Goal: Task Accomplishment & Management: Manage account settings

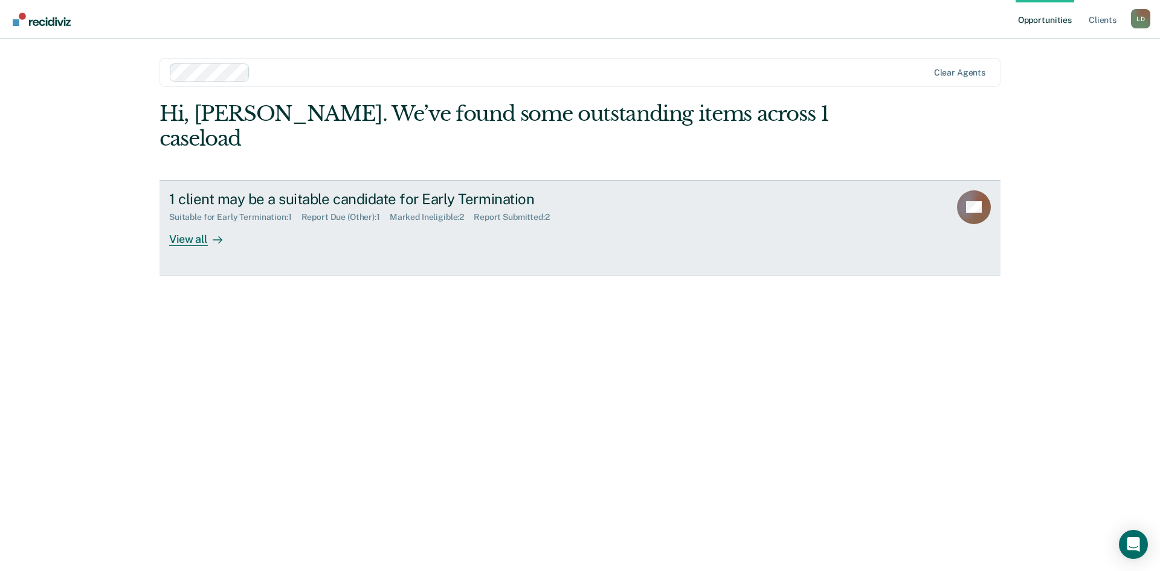
click at [210, 222] on div "View all" at bounding box center [203, 234] width 68 height 24
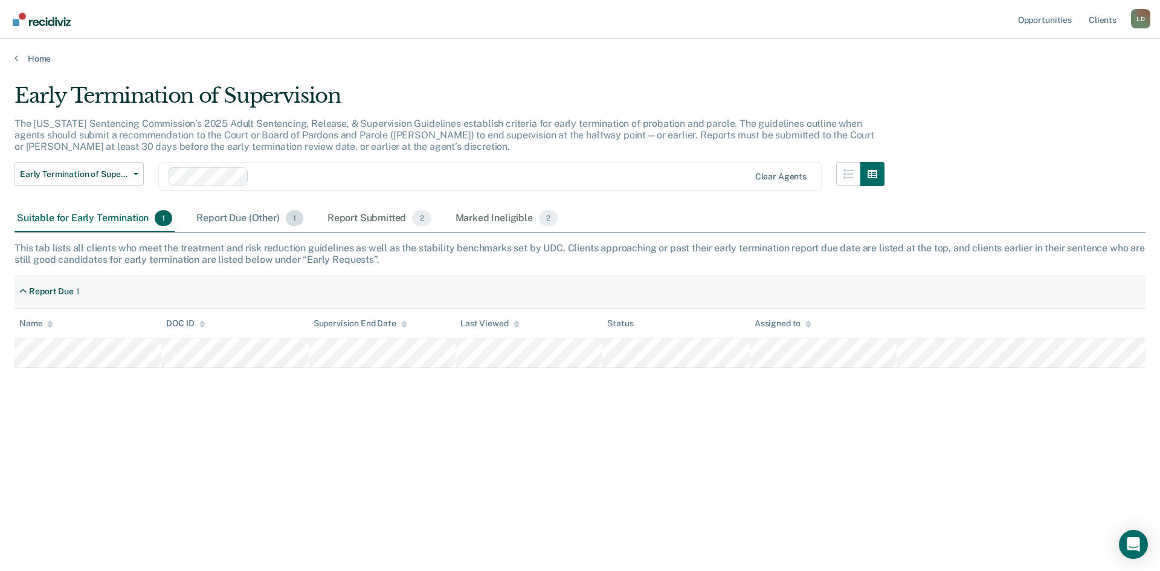
click at [240, 222] on div "Report Due (Other) 1" at bounding box center [249, 218] width 111 height 27
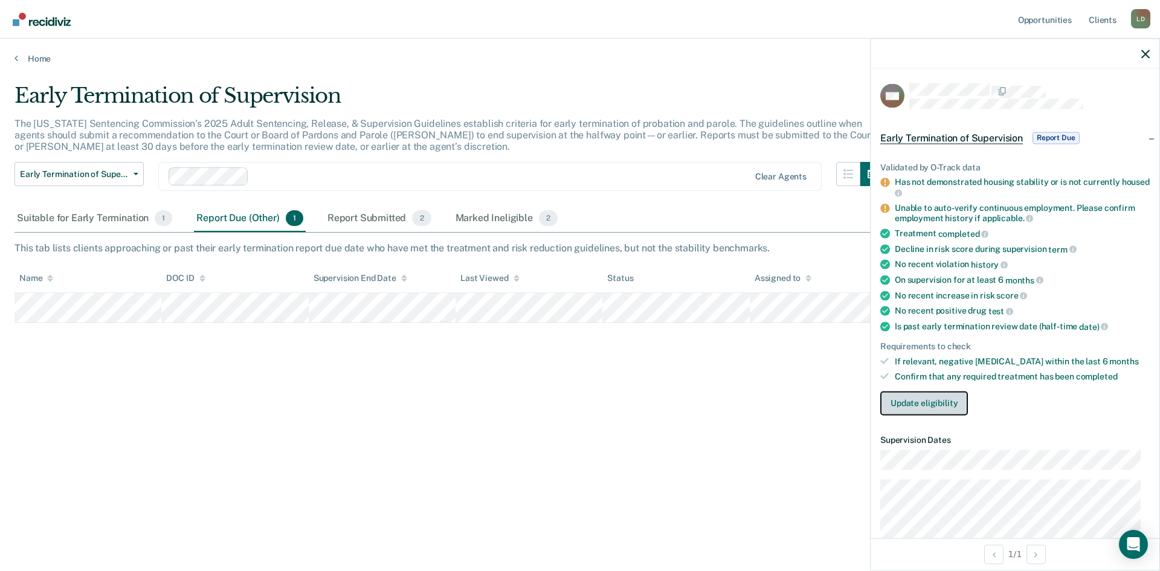
click at [918, 402] on button "Update eligibility" at bounding box center [924, 403] width 88 height 24
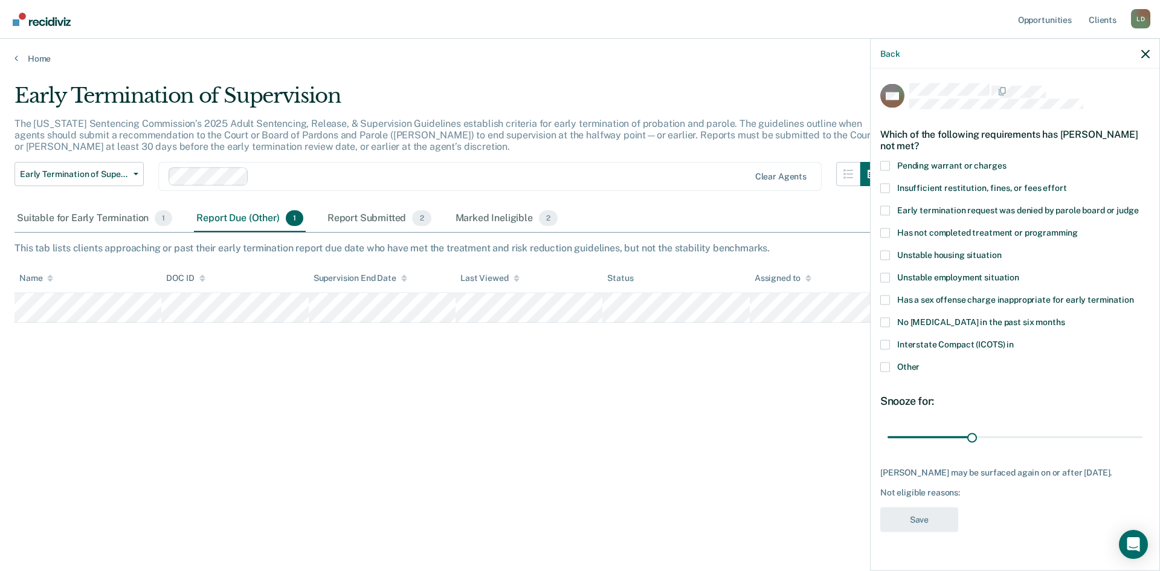
click at [884, 365] on span at bounding box center [885, 367] width 10 height 10
click at [919, 362] on input "Other" at bounding box center [919, 362] width 0 height 0
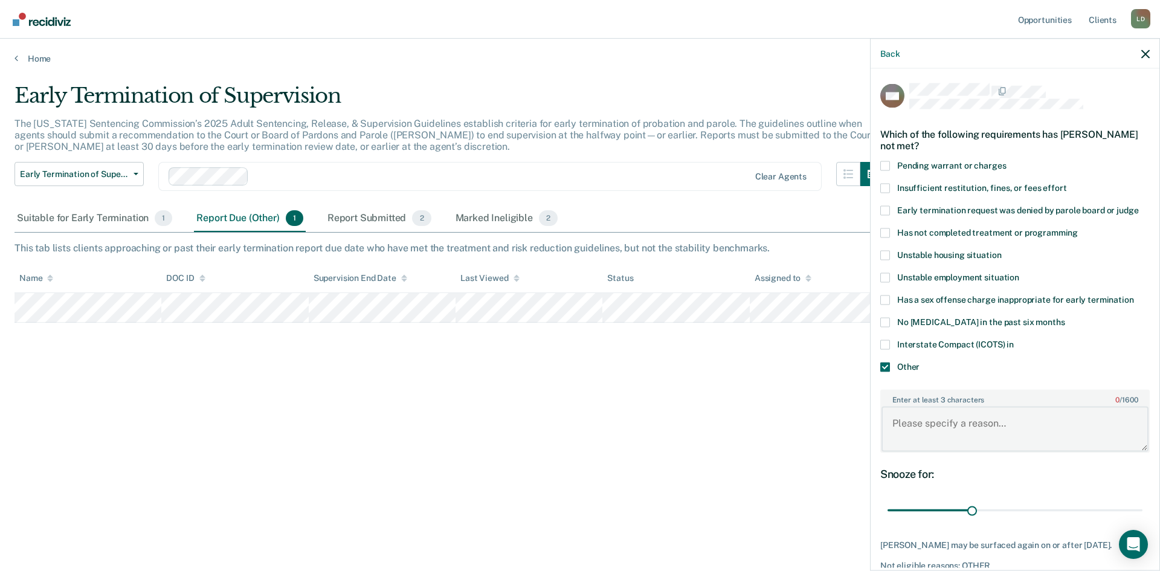
click at [996, 425] on textarea "Enter at least 3 characters 0 / 1600" at bounding box center [1014, 429] width 267 height 45
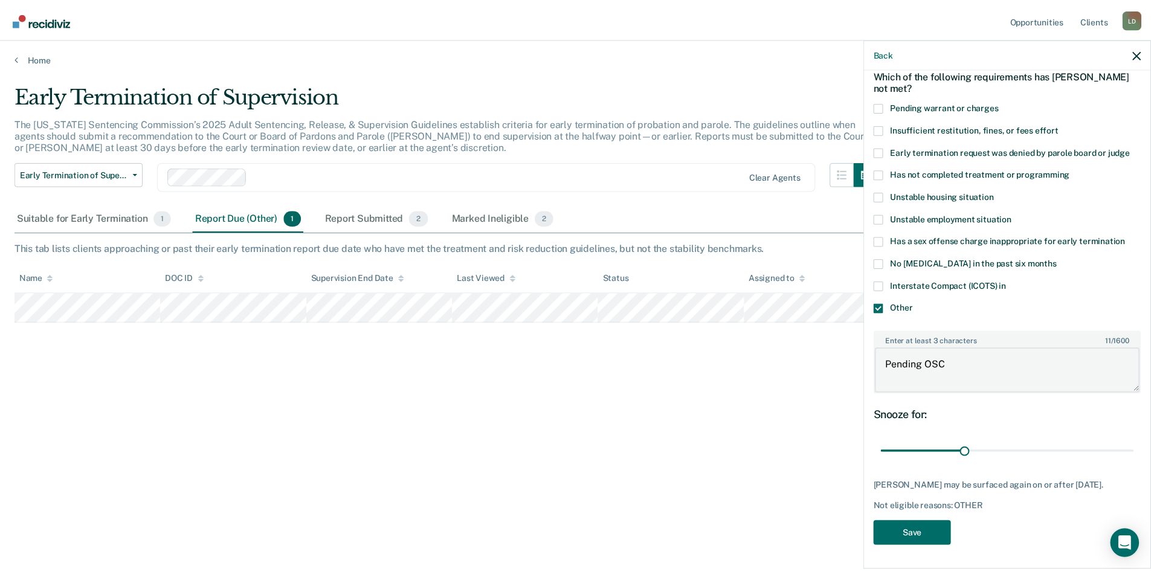
scroll to position [68, 0]
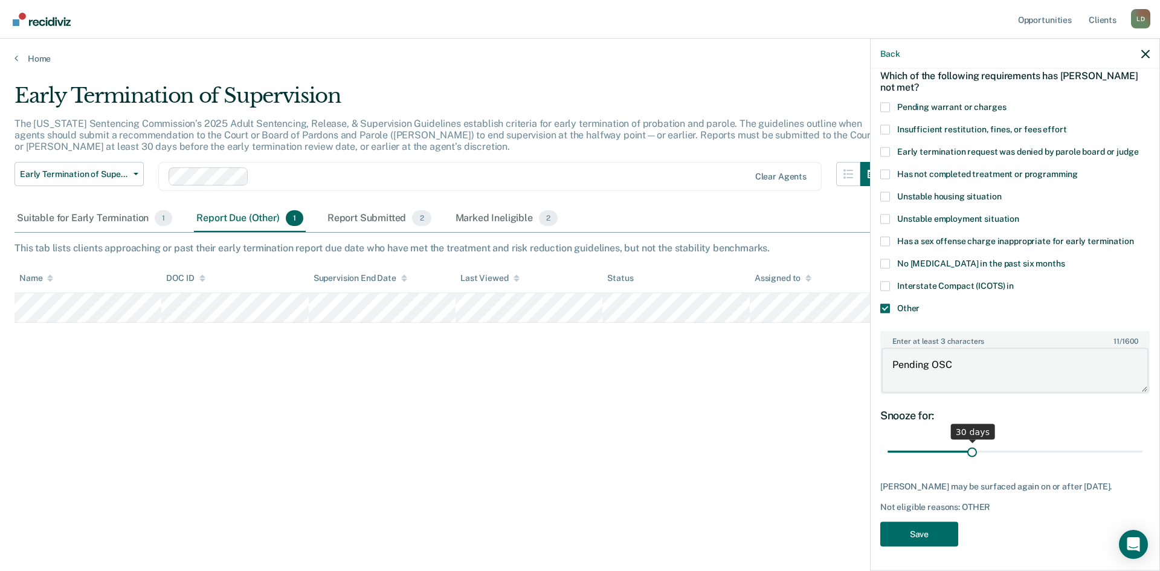
type textarea "Pending OSC"
drag, startPoint x: 968, startPoint y: 442, endPoint x: 1016, endPoint y: 443, distance: 47.7
type input "48"
click at [1016, 443] on input "range" at bounding box center [1014, 451] width 255 height 21
drag, startPoint x: 947, startPoint y: 536, endPoint x: 1017, endPoint y: 518, distance: 72.5
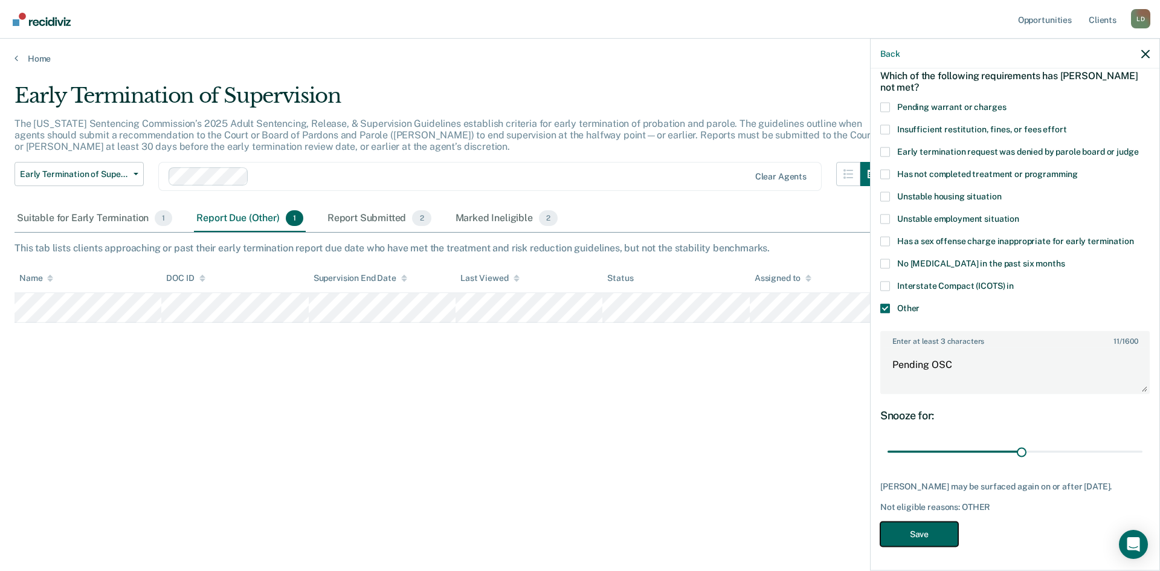
click at [1017, 518] on div "MU Which of the following requirements has [PERSON_NAME] not met? Pending warra…" at bounding box center [1014, 289] width 269 height 529
click at [945, 539] on button "Save" at bounding box center [919, 533] width 78 height 25
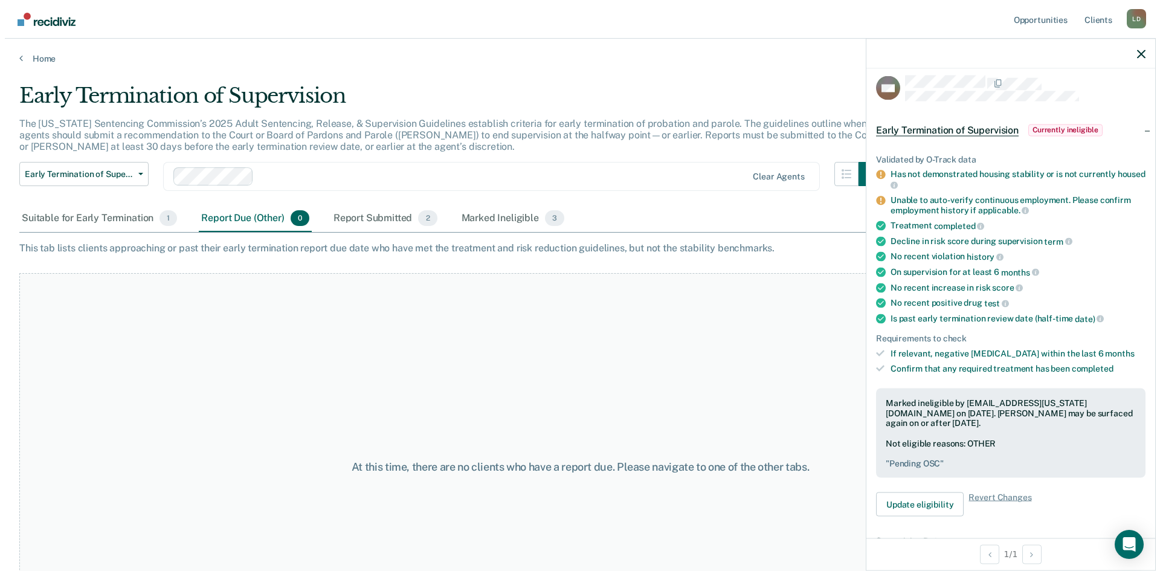
scroll to position [0, 0]
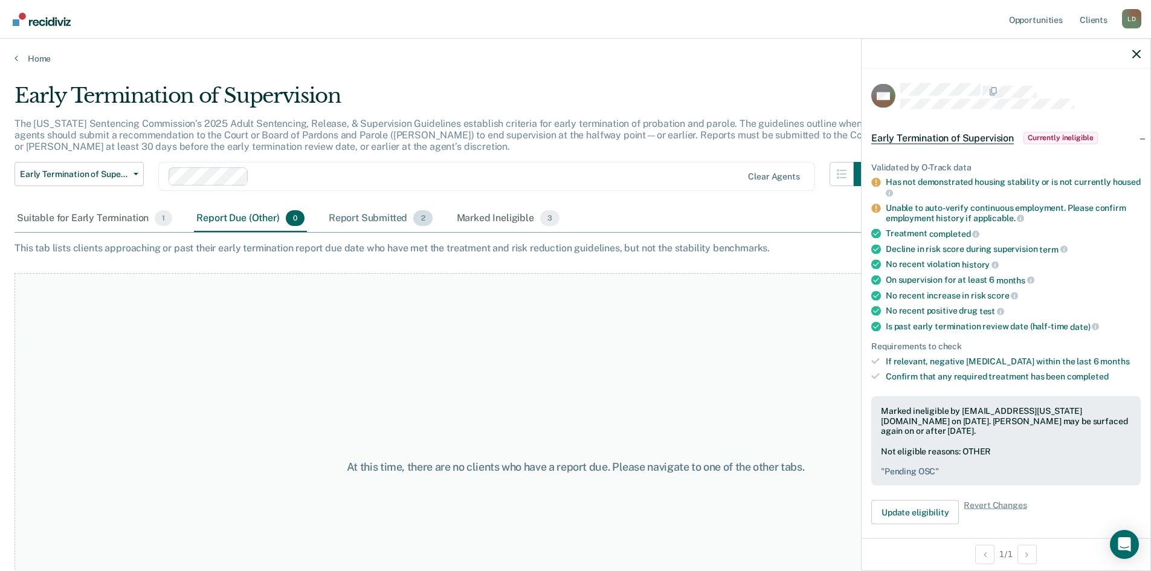
click at [360, 215] on div "Report Submitted 2" at bounding box center [380, 218] width 109 height 27
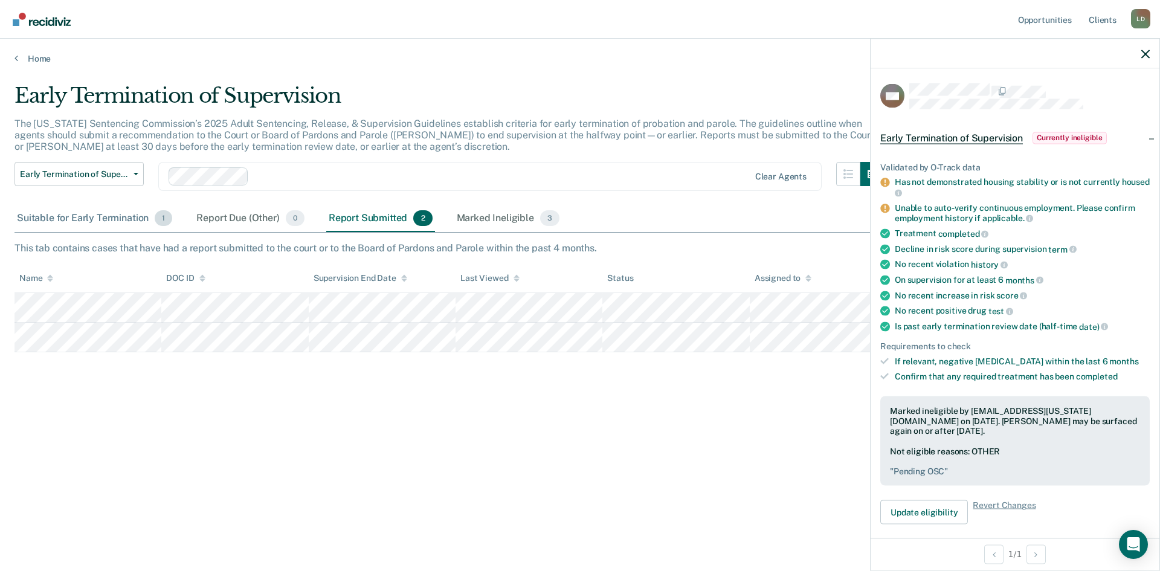
click at [121, 215] on div "Suitable for Early Termination 1" at bounding box center [94, 218] width 160 height 27
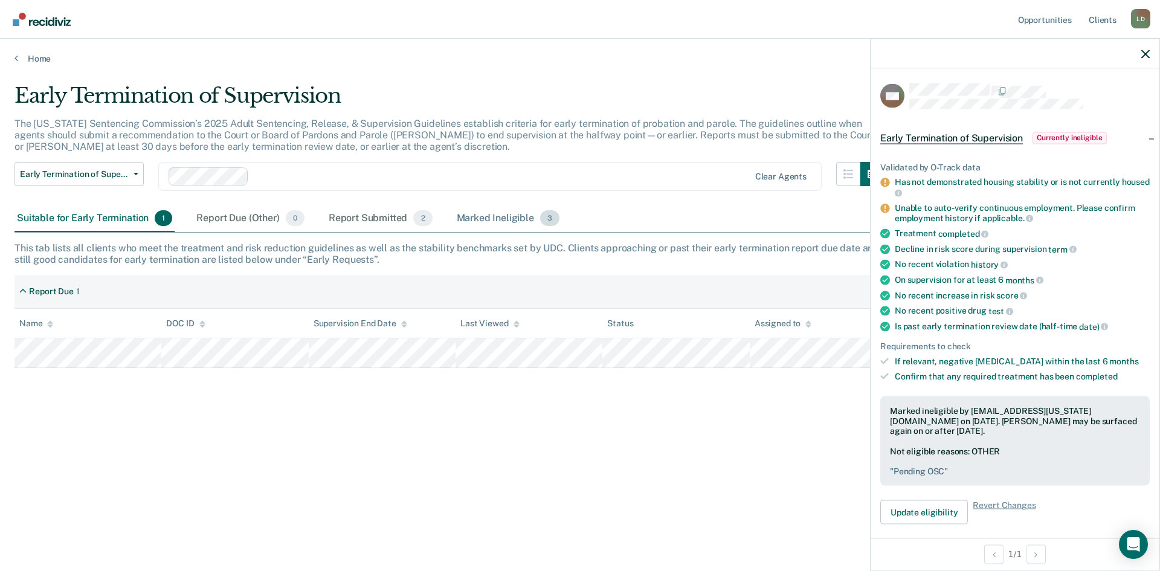
click at [507, 217] on div "Marked Ineligible 3" at bounding box center [508, 218] width 108 height 27
